Goal: Task Accomplishment & Management: Manage account settings

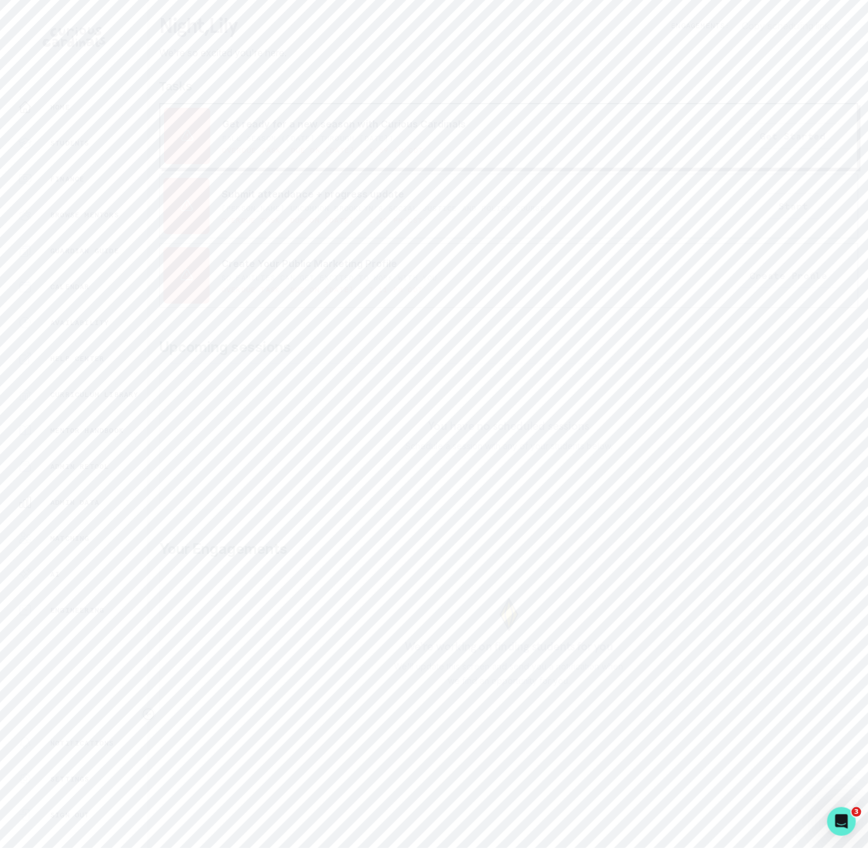
click at [79, 508] on div "Admin Data" at bounding box center [82, 502] width 129 height 14
click at [226, 151] on input "Search user by name or email" at bounding box center [509, 138] width 680 height 30
type input "mark and"
click at [521, 406] on icon "Copied to clipboard" at bounding box center [518, 402] width 8 height 8
click at [543, 473] on button "Adjust credit balance" at bounding box center [554, 465] width 90 height 14
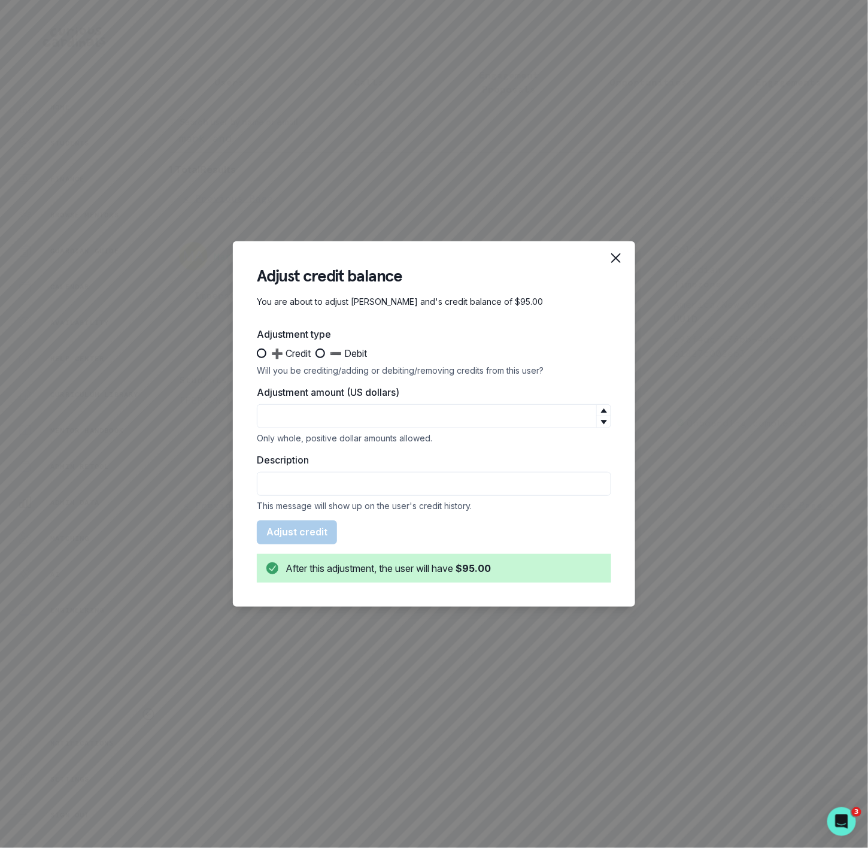
click at [263, 354] on span at bounding box center [262, 353] width 10 height 10
click at [257, 354] on input "➕ Credit" at bounding box center [256, 353] width 1 height 1
radio input "true"
click at [308, 428] on div "Adjustment amount (US dollars) Only whole, positive dollar amounts allowed." at bounding box center [434, 414] width 354 height 58
click at [308, 412] on input "Adjustment amount (US dollars)" at bounding box center [434, 416] width 354 height 24
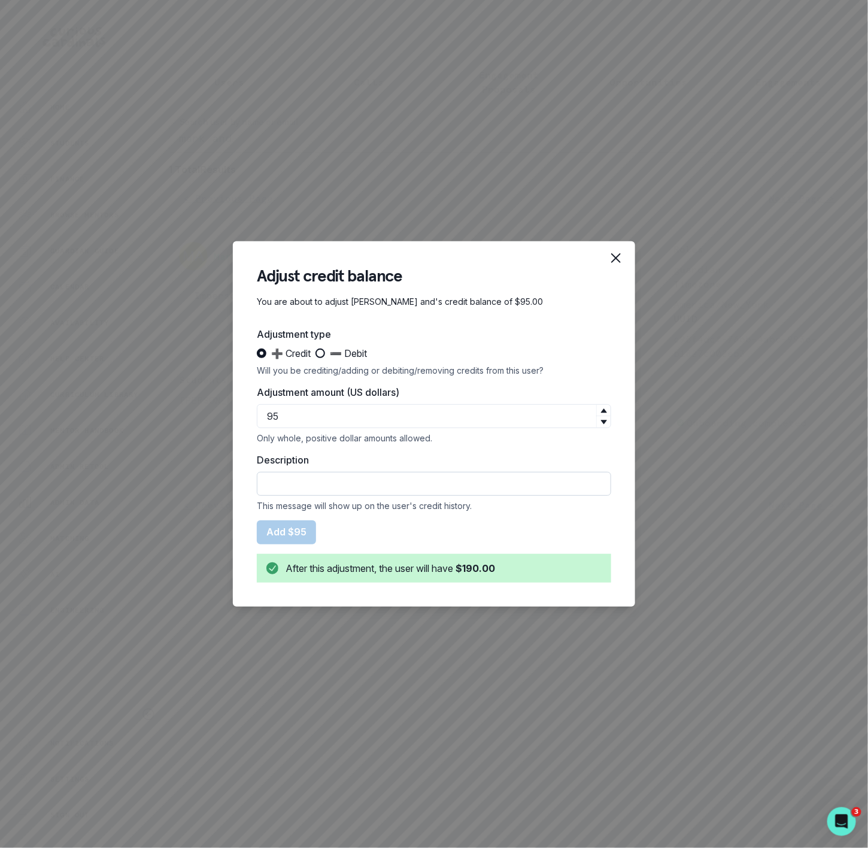
type input "95"
click at [321, 478] on input "Description" at bounding box center [434, 484] width 354 height 24
drag, startPoint x: 311, startPoint y: 484, endPoint x: 327, endPoint y: 484, distance: 16.8
click at [327, 484] on input "refunded Sub to credit card" at bounding box center [434, 484] width 354 height 24
type input "refunded double charge to credit card"
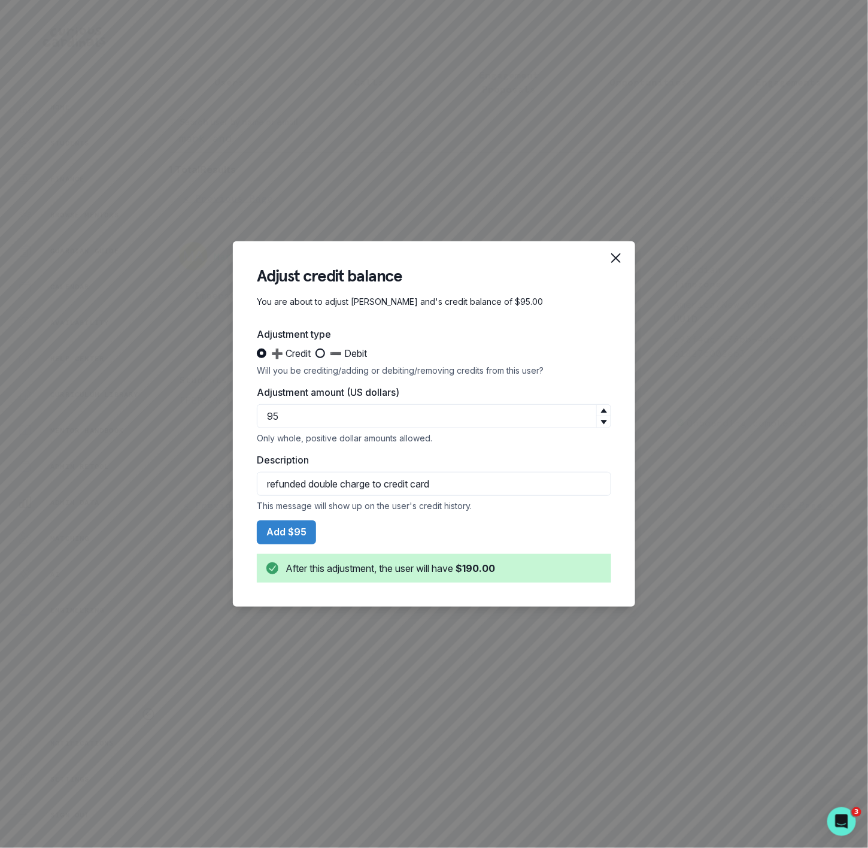
click at [322, 353] on span at bounding box center [320, 353] width 10 height 10
click at [315, 353] on input "➖ Debit" at bounding box center [315, 353] width 1 height 1
radio input "true"
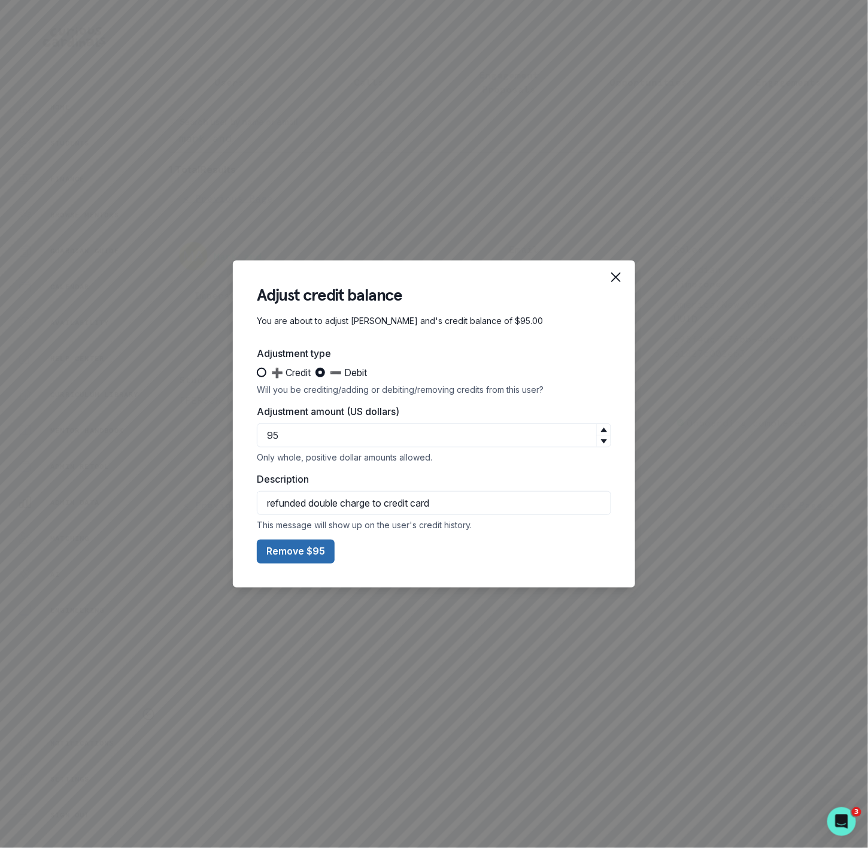
click at [293, 555] on button "Remove $95" at bounding box center [296, 551] width 78 height 24
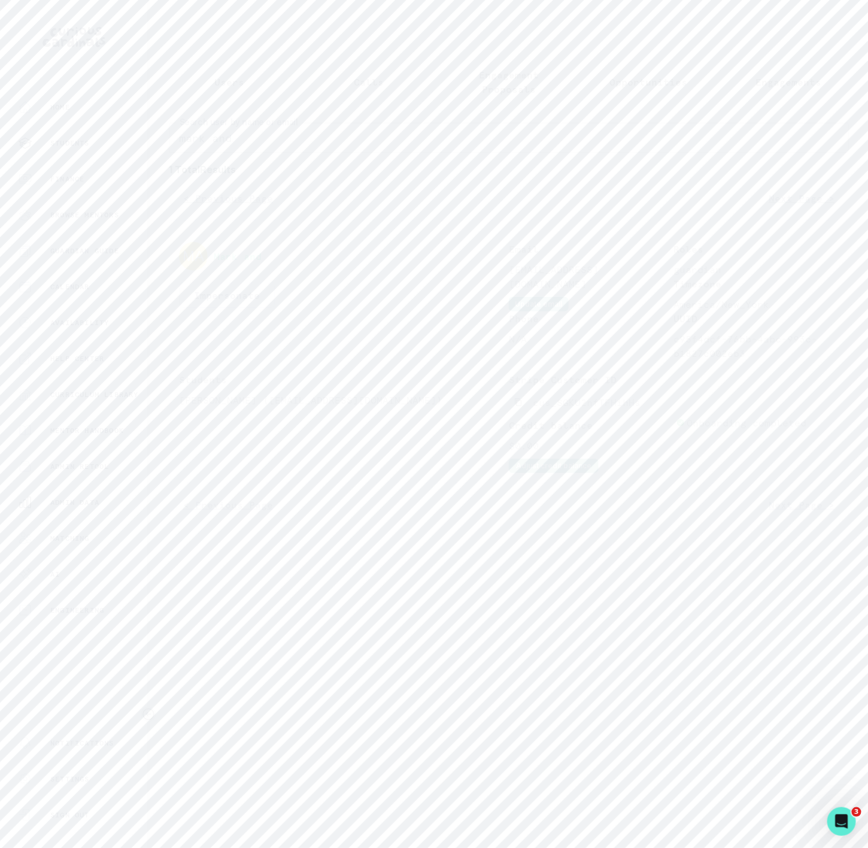
drag, startPoint x: 246, startPoint y: 156, endPoint x: 29, endPoint y: 146, distance: 216.9
click at [37, 146] on div "Home Students Finance Browse Mentors Guardian Guide Calendar Availability Help …" at bounding box center [434, 424] width 868 height 848
paste input "[PERSON_NAME]"
type input "[PERSON_NAME]"
click at [212, 308] on button "Impersonate" at bounding box center [227, 295] width 96 height 25
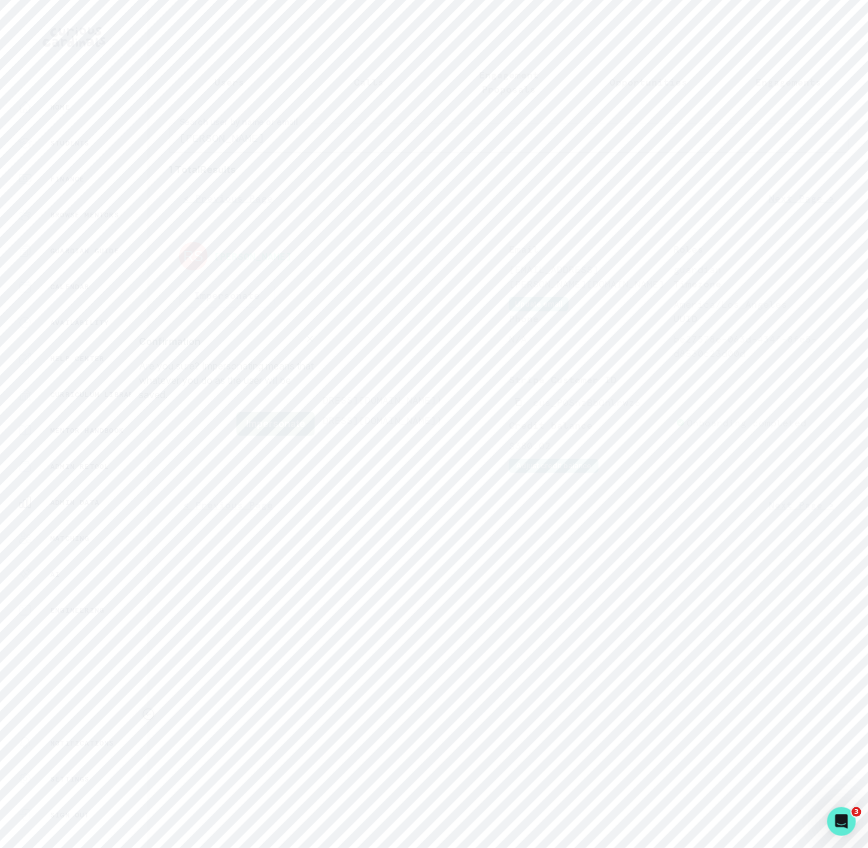
click at [269, 419] on button "Impersonate" at bounding box center [275, 424] width 78 height 24
